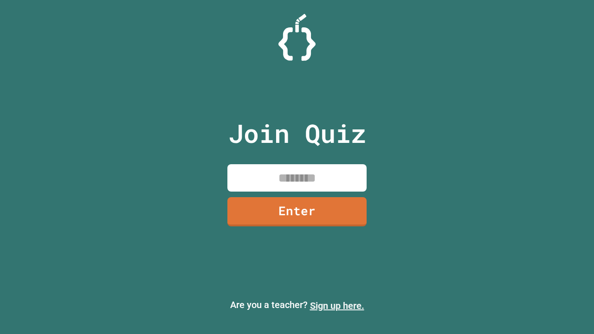
click at [337, 306] on link "Sign up here." at bounding box center [337, 305] width 54 height 11
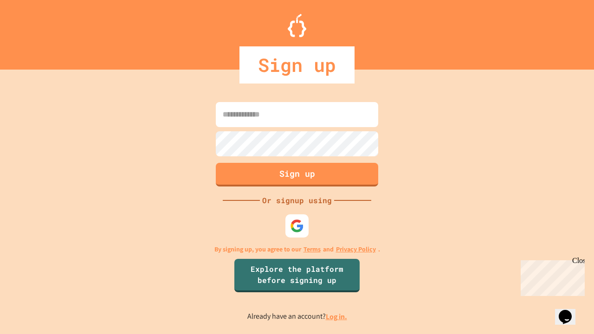
click at [337, 316] on link "Log in." at bounding box center [336, 317] width 21 height 10
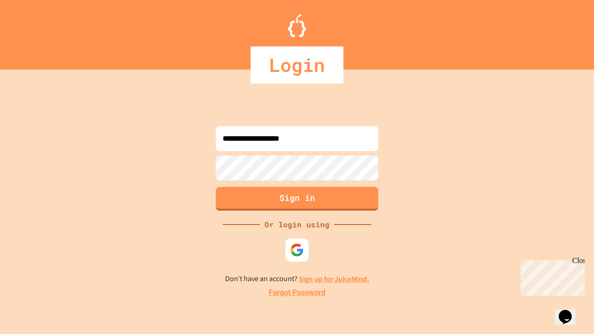
type input "**********"
